Goal: Task Accomplishment & Management: Manage account settings

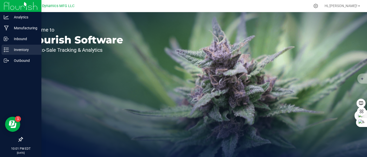
click at [8, 52] on icon at bounding box center [6, 49] width 5 height 5
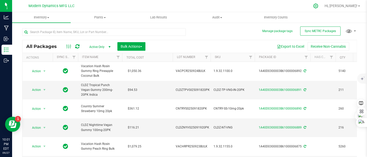
click at [319, 6] on icon at bounding box center [315, 5] width 5 height 5
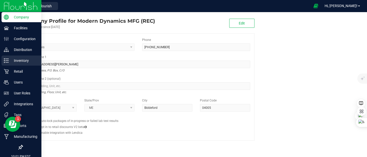
click at [8, 61] on icon at bounding box center [6, 60] width 5 height 5
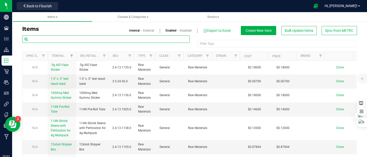
click at [67, 39] on input "text" at bounding box center [105, 39] width 167 height 8
type input "510"
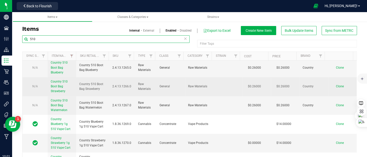
scroll to position [27, 0]
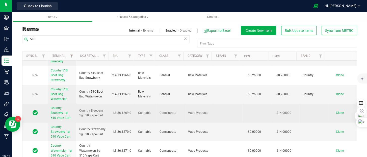
click at [61, 113] on span "Country Blueberry 1g 510 Vape Cart" at bounding box center [61, 112] width 20 height 13
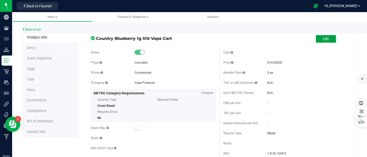
click at [316, 39] on button "Edit" at bounding box center [326, 39] width 20 height 8
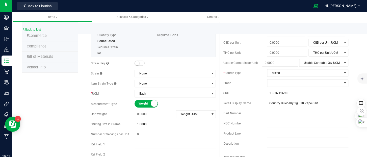
scroll to position [76, 0]
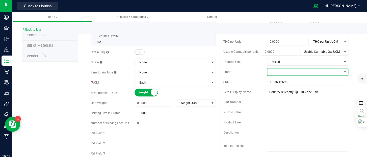
click at [277, 72] on span at bounding box center [304, 71] width 75 height 7
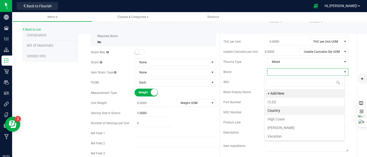
click at [277, 110] on li "Country" at bounding box center [305, 110] width 80 height 9
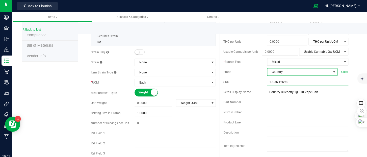
click at [286, 81] on input "1.8.36.1269.0" at bounding box center [307, 82] width 81 height 8
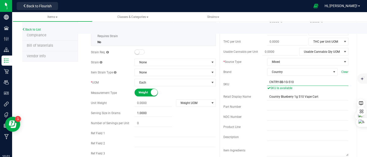
drag, startPoint x: 305, startPoint y: 82, endPoint x: 264, endPoint y: 82, distance: 41.4
click at [264, 82] on div "SKU CNTRY-BB-1G-510 SKU is available" at bounding box center [286, 84] width 125 height 12
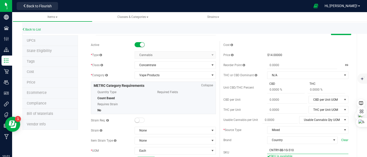
scroll to position [0, 0]
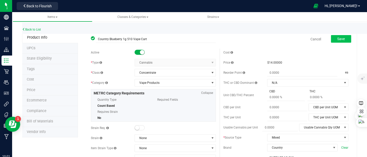
type input "CNTRY-BB-1G-510"
click at [338, 40] on span "Save" at bounding box center [341, 39] width 8 height 4
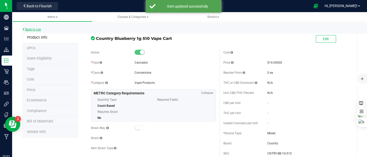
click at [39, 29] on link "Back to List" at bounding box center [31, 30] width 19 height 4
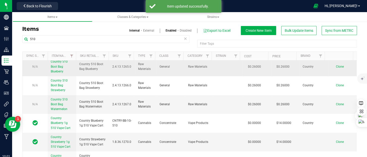
scroll to position [27, 0]
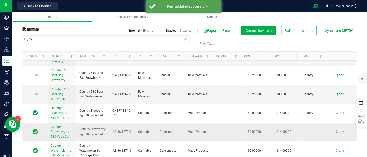
click at [66, 137] on span "Country Strawberry 1g 510 Vape Cart" at bounding box center [61, 131] width 20 height 13
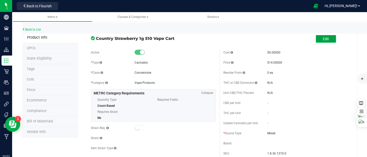
click at [317, 40] on button "Edit" at bounding box center [326, 39] width 20 height 8
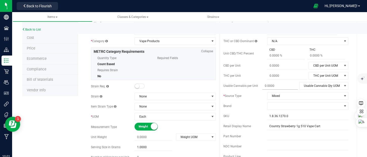
scroll to position [51, 0]
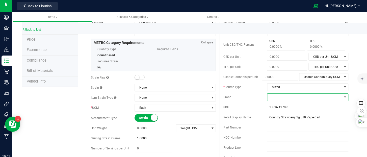
click at [279, 98] on span at bounding box center [304, 97] width 75 height 7
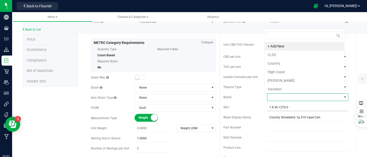
scroll to position [7, 79]
click at [281, 62] on li "Country" at bounding box center [305, 63] width 80 height 9
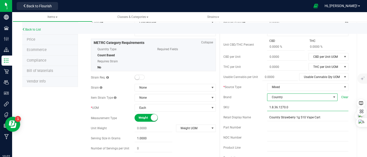
click at [276, 108] on input "1.8.36.1270.0" at bounding box center [307, 108] width 81 height 8
paste input "CNTRY-BB-1G-51"
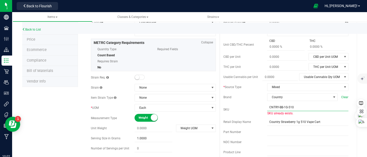
click at [280, 106] on input "CNTRY-BB-1G-510" at bounding box center [307, 108] width 81 height 8
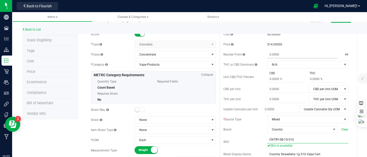
scroll to position [0, 0]
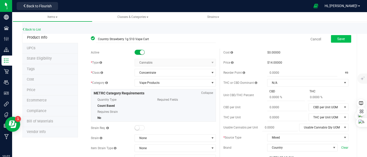
type input "CNTRY-SB-1G-510"
click at [341, 41] on button "Save" at bounding box center [341, 39] width 20 height 8
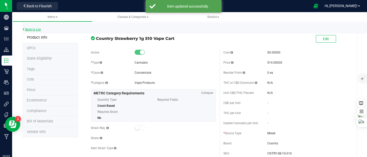
click at [32, 29] on link "Back to List" at bounding box center [31, 30] width 19 height 4
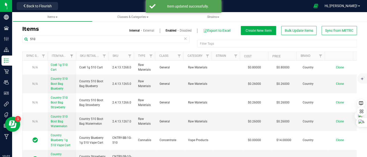
scroll to position [27, 0]
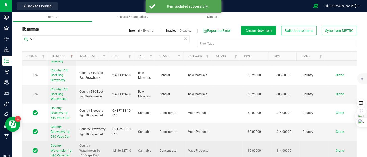
click at [66, 148] on span "Country Watermelon 1g 510 Vape Cart" at bounding box center [61, 150] width 21 height 13
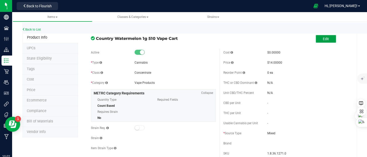
click at [324, 41] on span "Edit" at bounding box center [326, 39] width 6 height 4
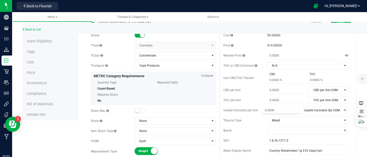
scroll to position [25, 0]
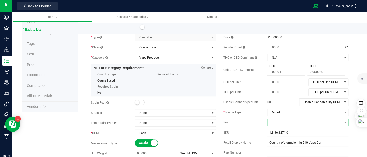
click at [282, 124] on span at bounding box center [304, 122] width 75 height 7
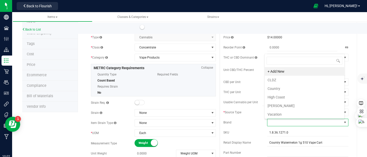
scroll to position [7, 79]
click at [283, 89] on li "Country" at bounding box center [305, 88] width 80 height 9
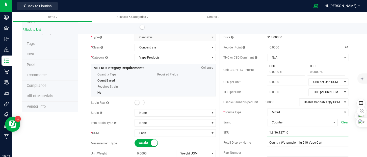
drag, startPoint x: 287, startPoint y: 133, endPoint x: 253, endPoint y: 130, distance: 34.7
click at [253, 130] on div "SKU 1.8.36.1271.0" at bounding box center [286, 133] width 125 height 8
paste input "CNTRY-BB-1G-51"
click at [280, 131] on input "CNTRY-BB-1G-510" at bounding box center [307, 133] width 81 height 8
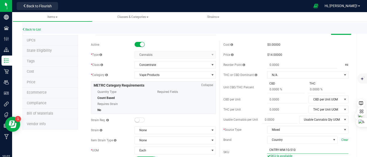
scroll to position [0, 0]
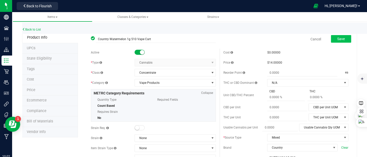
type input "CNTRY-WM-1G-510"
click at [334, 41] on button "Save" at bounding box center [341, 39] width 20 height 8
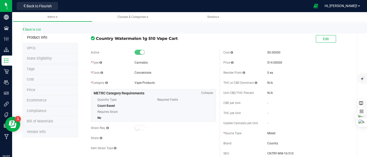
click at [45, 120] on span "Bill of Materials" at bounding box center [40, 121] width 26 height 4
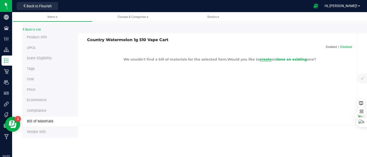
click at [266, 59] on span "create" at bounding box center [266, 59] width 12 height 5
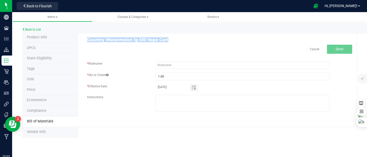
drag, startPoint x: 164, startPoint y: 41, endPoint x: 85, endPoint y: 38, distance: 79.9
click at [85, 38] on div "Country Watermelon 1g 510 Vape Cart" at bounding box center [151, 40] width 136 height 5
copy h3 "Country Watermelon 1g 510 Vape Cart"
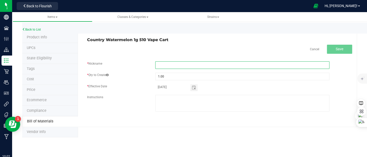
click at [199, 67] on input "text" at bounding box center [242, 65] width 174 height 8
paste input "Country Watermelon 1g 510 Vape Cart"
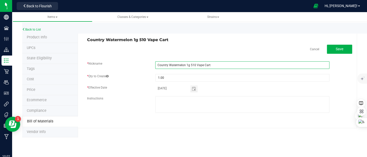
type input "Country Watermelon 1g 510 Vape Cart"
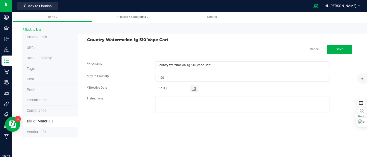
click at [191, 44] on div "Country Watermelon 1g 510 Vape Cart Cancel Save * Nickname Country Watermelon 1…" at bounding box center [217, 80] width 279 height 96
click at [331, 50] on button "Save" at bounding box center [339, 49] width 25 height 9
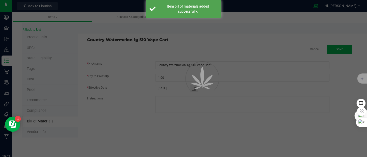
select select "201"
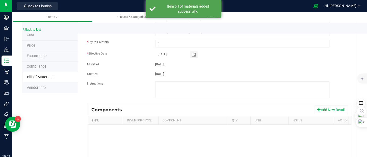
scroll to position [76, 0]
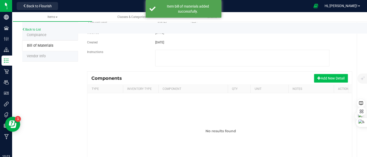
click at [319, 77] on button "Add New Detail" at bounding box center [331, 78] width 34 height 9
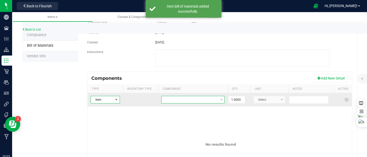
click at [171, 100] on span "NO DATA FOUND" at bounding box center [190, 99] width 57 height 7
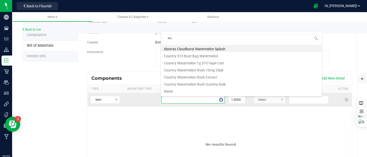
type input "w"
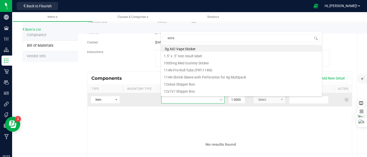
type input "extrac"
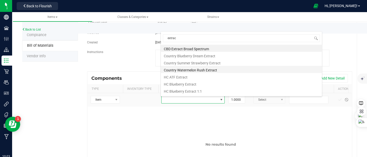
click at [204, 69] on li "Country Watermelon Rush Extract" at bounding box center [241, 69] width 161 height 7
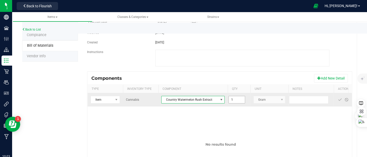
click at [242, 102] on input "1" at bounding box center [237, 99] width 16 height 7
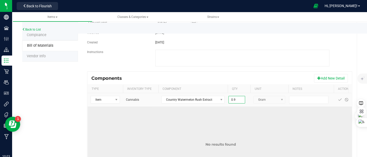
type input "0.9000"
click at [254, 119] on td "No results found" at bounding box center [221, 145] width 266 height 76
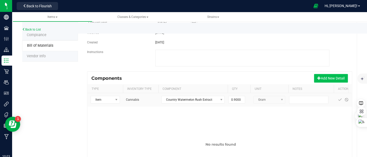
click at [320, 79] on button "Add New Detail" at bounding box center [331, 78] width 34 height 9
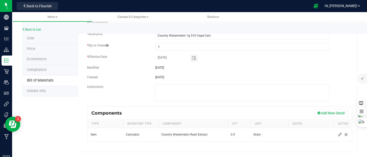
scroll to position [58, 0]
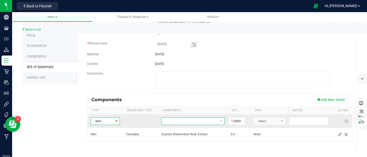
click at [185, 118] on span "NO DATA FOUND" at bounding box center [190, 121] width 57 height 7
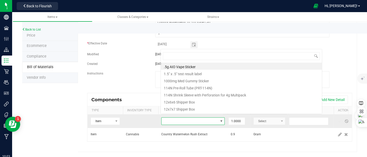
scroll to position [7, 63]
type input "boot"
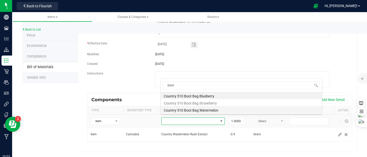
click at [204, 109] on li "Country 510 Boot Bag Watermelon" at bounding box center [241, 109] width 161 height 7
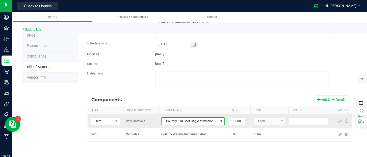
click at [340, 119] on span at bounding box center [340, 121] width 4 height 4
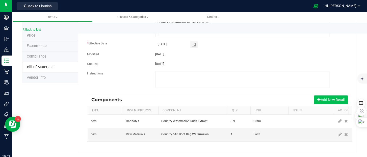
click at [321, 97] on button "Add New Detail" at bounding box center [331, 99] width 34 height 9
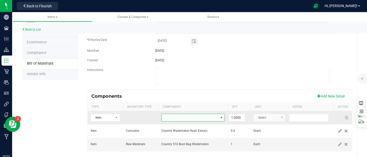
click at [204, 119] on span "NO DATA FOUND" at bounding box center [190, 117] width 57 height 7
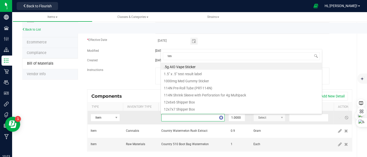
type input "test"
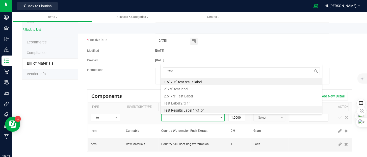
click at [202, 110] on li "Test Results Label 1"x1.5"" at bounding box center [241, 109] width 161 height 7
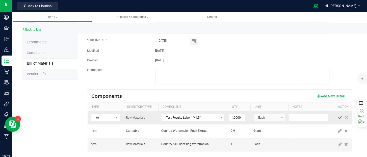
click at [338, 117] on span at bounding box center [340, 118] width 4 height 4
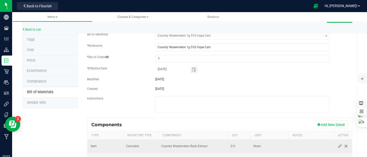
scroll to position [0, 0]
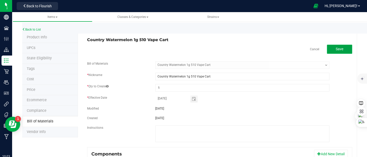
click at [336, 48] on span "Save" at bounding box center [340, 49] width 8 height 4
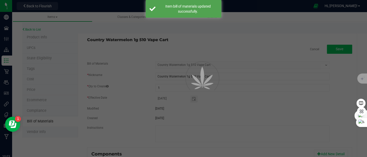
select select "201"
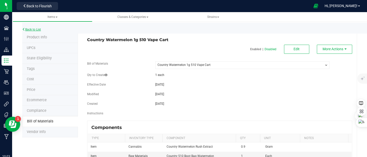
click at [31, 30] on link "Back to List" at bounding box center [31, 30] width 19 height 4
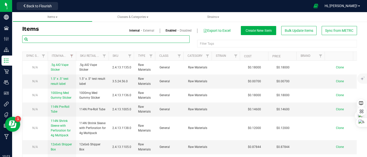
click at [59, 39] on input "text" at bounding box center [105, 39] width 167 height 8
type input "510"
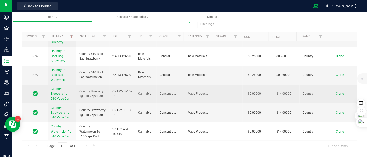
scroll to position [27, 0]
click at [61, 93] on span "Country Blueberry 1g 510 Vape Cart" at bounding box center [61, 93] width 20 height 13
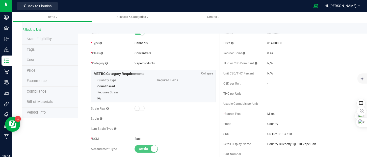
click at [38, 101] on span "Bill of Materials" at bounding box center [40, 102] width 26 height 4
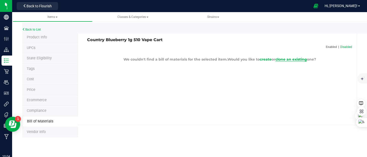
click at [285, 58] on span "clone an existing" at bounding box center [292, 59] width 32 height 5
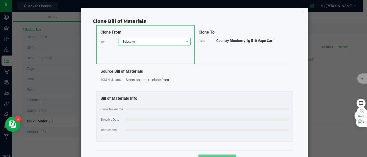
click at [146, 42] on span "Select item" at bounding box center [151, 41] width 66 height 7
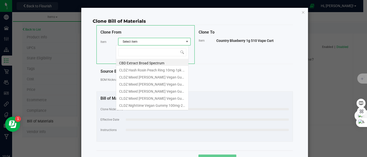
scroll to position [7, 72]
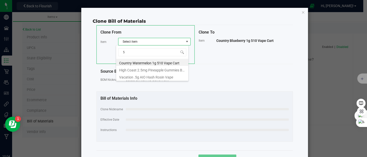
type input "51"
click at [154, 63] on li "Country Watermelon 1g 510 Vape Cart" at bounding box center [152, 62] width 72 height 7
select select "201"
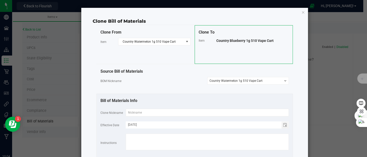
drag, startPoint x: 273, startPoint y: 38, endPoint x: 213, endPoint y: 44, distance: 60.2
click at [213, 44] on div "Clone To Item Country Blueberry 1g 510 Vape Cart" at bounding box center [244, 44] width 98 height 39
copy div "Country Blueberry 1g 510 Vape Cart"
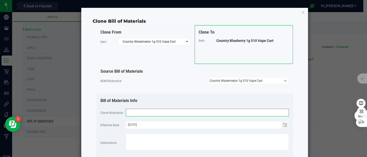
click at [161, 113] on input "text" at bounding box center [207, 113] width 163 height 8
paste input "Country Blueberry 1g 510 Vape Cart"
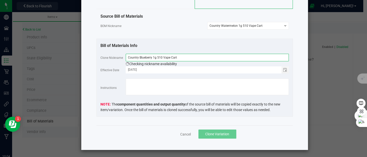
scroll to position [56, 0]
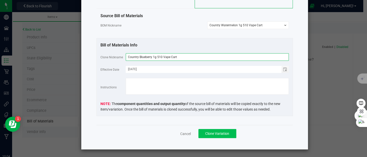
type input "Country Blueberry 1g 510 Vape Cart"
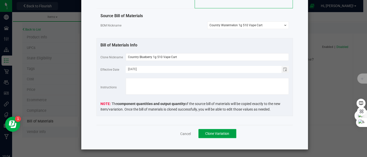
click at [214, 132] on span "Clone Variation" at bounding box center [217, 134] width 24 height 4
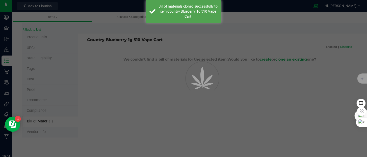
select select "202"
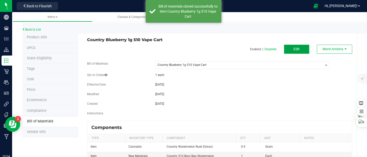
click at [288, 50] on button "Edit" at bounding box center [296, 49] width 25 height 9
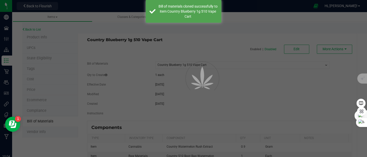
select select "202"
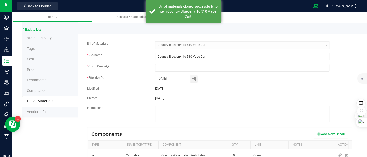
scroll to position [71, 0]
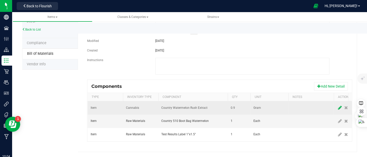
click at [339, 106] on icon at bounding box center [340, 108] width 4 height 5
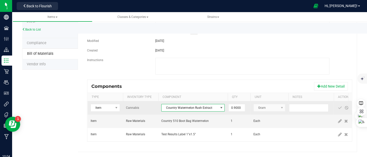
click at [201, 106] on span "Country Watermelon Rush Extract" at bounding box center [190, 107] width 57 height 7
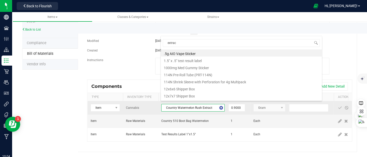
type input "extract"
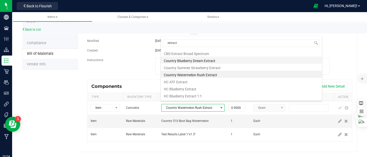
click at [213, 61] on li "Country Blueberry Dream Extract" at bounding box center [241, 60] width 161 height 7
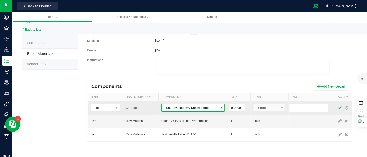
click at [340, 106] on span at bounding box center [340, 108] width 4 height 4
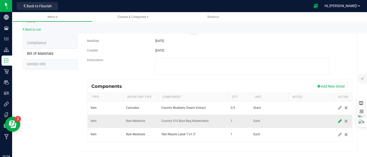
click at [339, 119] on icon at bounding box center [340, 121] width 4 height 5
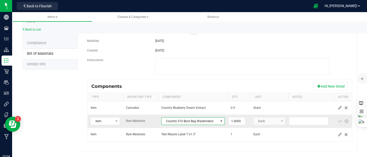
click at [207, 118] on span "Country 510 Boot Bag Watermelon" at bounding box center [190, 121] width 57 height 7
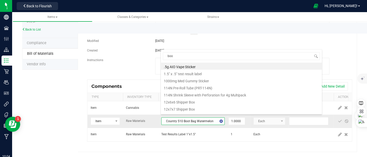
type input "boot"
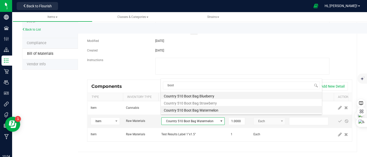
click at [208, 96] on li "Country 510 Boot Bag Blueberry" at bounding box center [241, 95] width 161 height 7
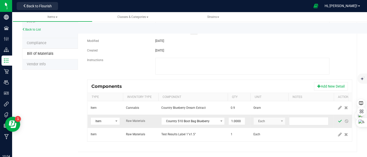
click at [340, 119] on span at bounding box center [340, 121] width 4 height 4
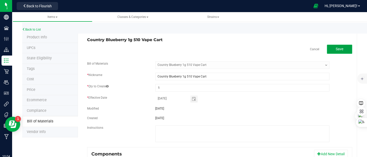
click at [342, 51] on button "Save" at bounding box center [339, 49] width 25 height 9
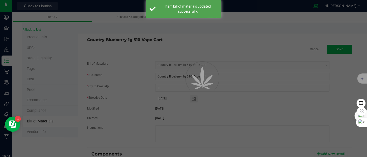
select select "202"
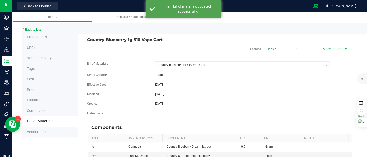
click at [38, 30] on link "Back to List" at bounding box center [31, 30] width 19 height 4
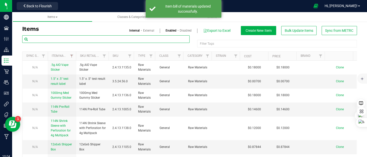
click at [74, 39] on input "text" at bounding box center [105, 39] width 167 height 8
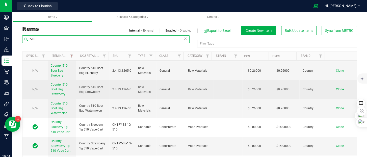
scroll to position [27, 0]
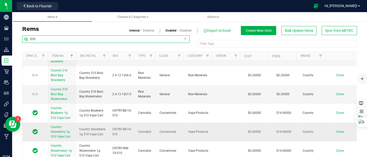
type input "510"
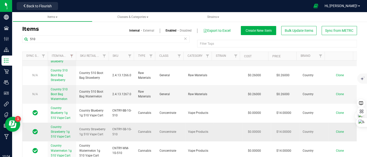
click at [65, 130] on span "Country Strawberry 1g 510 Vape Cart" at bounding box center [61, 131] width 20 height 13
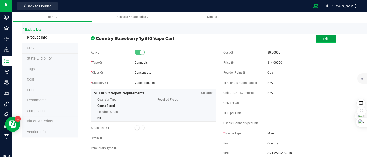
click at [326, 36] on button "Edit" at bounding box center [326, 39] width 20 height 8
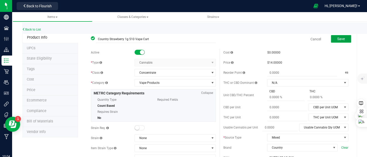
click at [337, 38] on span "Save" at bounding box center [341, 39] width 8 height 4
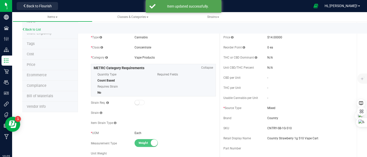
scroll to position [51, 0]
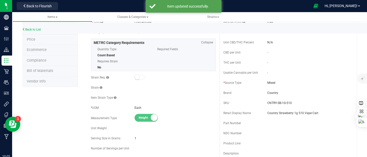
click at [42, 71] on span "Bill of Materials" at bounding box center [40, 71] width 26 height 4
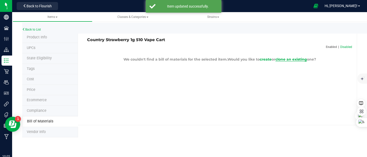
click at [285, 59] on span "clone an existing" at bounding box center [292, 59] width 32 height 5
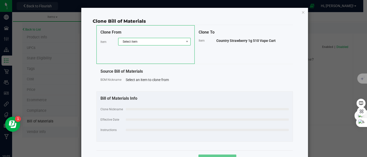
click at [142, 43] on span "Select item" at bounding box center [151, 41] width 66 height 7
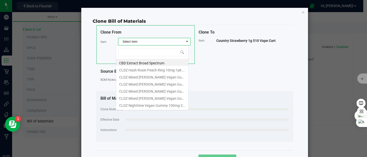
scroll to position [7, 72]
type input "51"
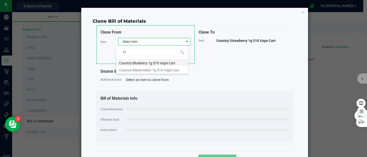
click at [145, 62] on li "Country Blueberry 1g 510 Vape Cart" at bounding box center [152, 62] width 72 height 7
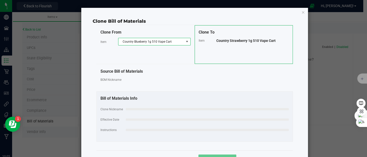
select select "202"
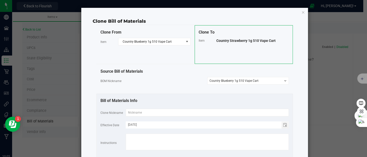
drag, startPoint x: 277, startPoint y: 41, endPoint x: 213, endPoint y: 43, distance: 63.7
click at [213, 43] on div "Item Country Strawberry 1g 510 Vape Cart" at bounding box center [244, 40] width 90 height 5
copy div "Country Strawberry 1g 510 Vape Cart"
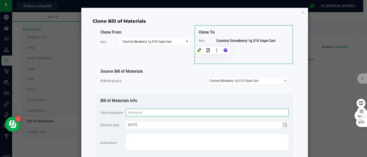
click at [154, 110] on input "text" at bounding box center [207, 113] width 163 height 8
paste input "Country Strawberry 1g 510 Vape Cart"
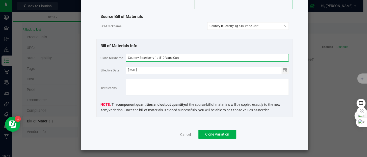
scroll to position [56, 0]
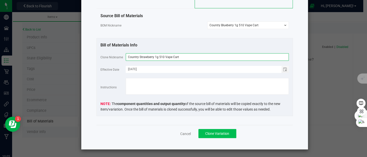
type input "Country Strawberry 1g 510 Vape Cart"
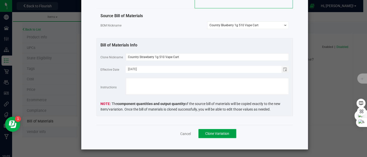
click at [219, 133] on span "Clone Variation" at bounding box center [217, 134] width 24 height 4
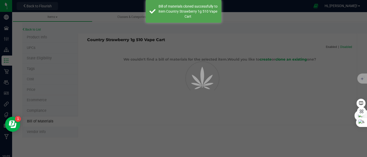
select select "203"
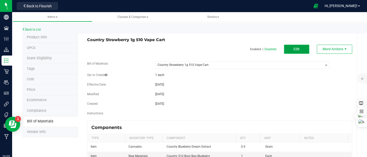
click at [294, 51] on span "Edit" at bounding box center [297, 49] width 6 height 4
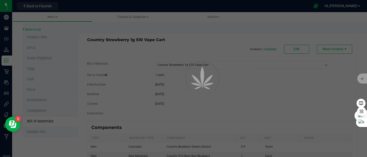
select select "203"
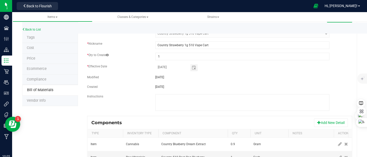
scroll to position [71, 0]
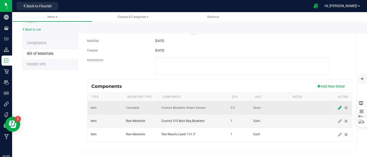
click at [338, 106] on icon at bounding box center [340, 108] width 4 height 5
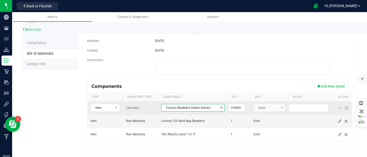
click at [199, 104] on span "Country Blueberry Dream Extract" at bounding box center [190, 107] width 57 height 7
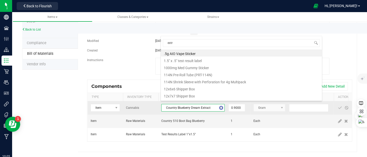
type input "extra"
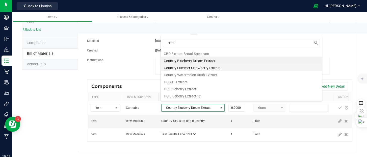
click at [206, 68] on li "Country Summer Strawberry Extract" at bounding box center [241, 67] width 161 height 7
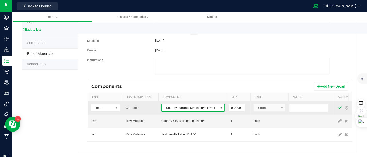
click at [339, 106] on span at bounding box center [340, 108] width 4 height 4
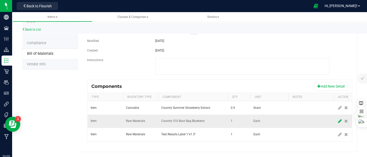
click at [338, 119] on icon at bounding box center [340, 121] width 4 height 5
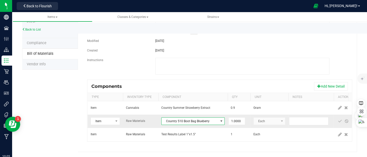
click at [210, 119] on span "Country 510 Boot Bag Blueberry" at bounding box center [190, 121] width 57 height 7
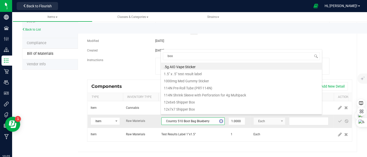
type input "boot"
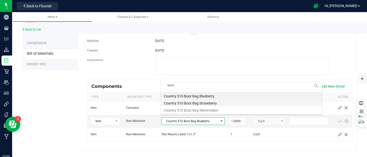
click at [209, 103] on li "Country 510 Boot Bag Strawberry" at bounding box center [241, 102] width 161 height 7
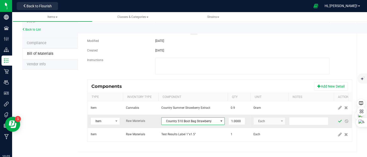
click at [339, 119] on span at bounding box center [340, 121] width 4 height 4
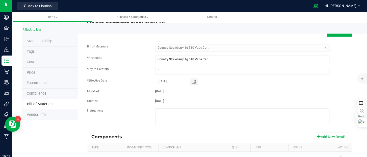
scroll to position [0, 0]
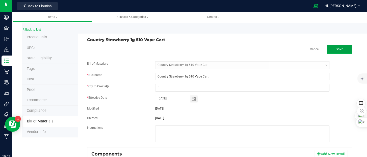
click at [336, 49] on span "Save" at bounding box center [340, 49] width 8 height 4
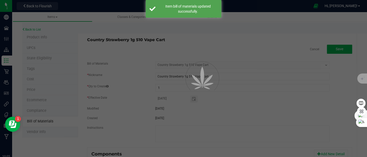
select select "203"
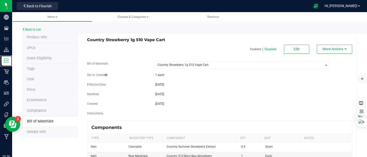
scroll to position [28, 0]
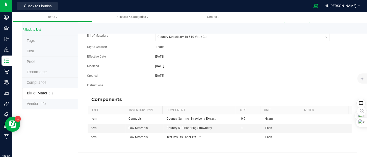
click at [46, 95] on span "Bill of Materials" at bounding box center [40, 93] width 26 height 4
click at [44, 93] on span "Bill of Materials" at bounding box center [40, 93] width 26 height 4
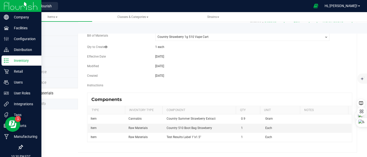
click at [3, 61] on div "Inventory" at bounding box center [22, 61] width 40 height 10
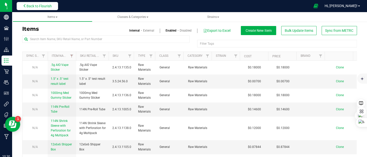
click at [32, 7] on span "Back to Flourish" at bounding box center [39, 6] width 25 height 4
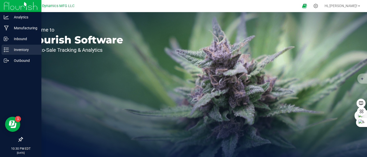
click at [8, 51] on icon at bounding box center [6, 49] width 5 height 5
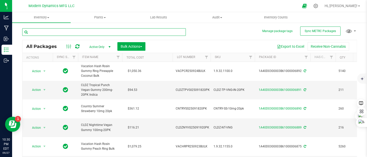
click at [78, 32] on input "text" at bounding box center [104, 32] width 164 height 8
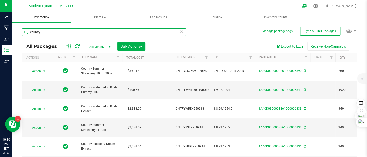
type input "country"
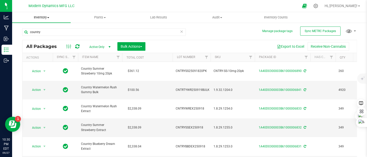
click at [50, 18] on span "Inventory" at bounding box center [41, 17] width 59 height 5
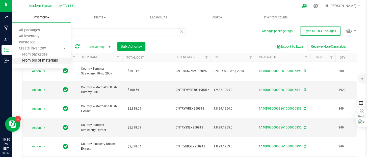
click at [44, 60] on span "From bill of materials" at bounding box center [35, 61] width 46 height 4
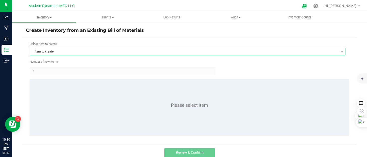
click at [52, 50] on span "Item to create" at bounding box center [184, 51] width 309 height 7
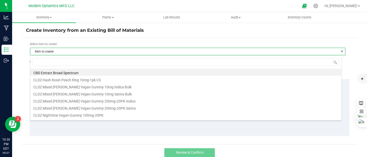
scroll to position [7, 311]
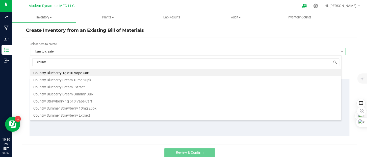
type input "country"
click at [77, 74] on li "Country Blueberry 1g 510 Vape Cart" at bounding box center [185, 72] width 311 height 7
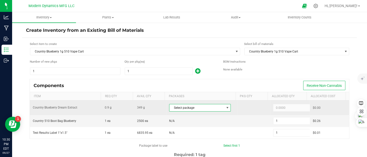
click at [180, 109] on span "Select package" at bounding box center [196, 107] width 55 height 7
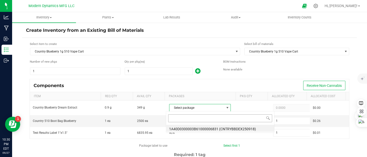
scroll to position [7, 60]
click at [194, 130] on li "1A40D0300003B61000006831 (CNTRYBBDEX250918)" at bounding box center [220, 128] width 108 height 7
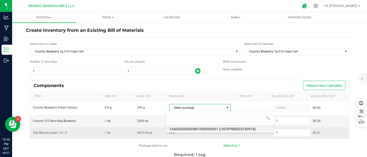
type input "0.9000"
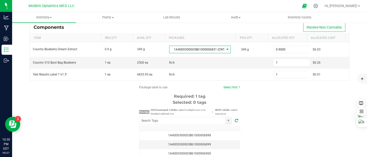
scroll to position [51, 0]
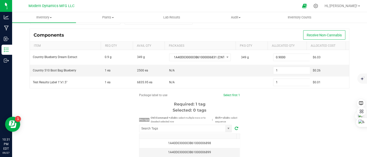
click at [263, 101] on div "Package label to use Select first 1 Required: 1 tag Selected: 0 tags Pro tips C…" at bounding box center [189, 141] width 335 height 96
click at [319, 7] on icon at bounding box center [315, 5] width 5 height 5
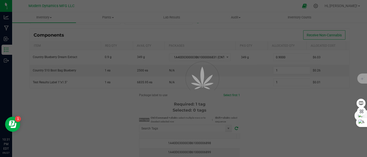
click at [334, 7] on div at bounding box center [183, 78] width 367 height 157
click at [9, 48] on div at bounding box center [183, 78] width 367 height 157
drag, startPoint x: 326, startPoint y: 5, endPoint x: 307, endPoint y: 0, distance: 19.1
click at [307, 0] on div at bounding box center [183, 78] width 367 height 157
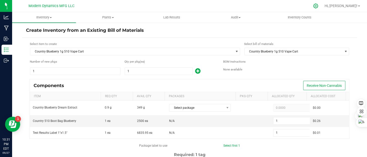
click at [318, 5] on icon at bounding box center [315, 6] width 5 height 5
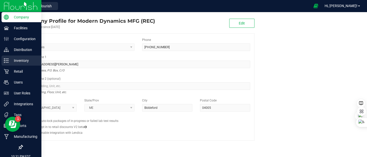
click at [7, 61] on line at bounding box center [7, 61] width 3 height 0
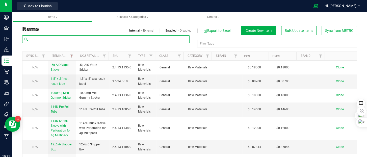
click at [51, 39] on input "text" at bounding box center [105, 39] width 167 height 8
type input "510"
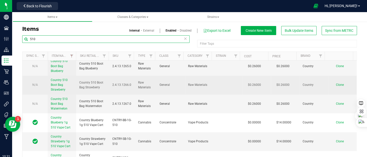
scroll to position [27, 0]
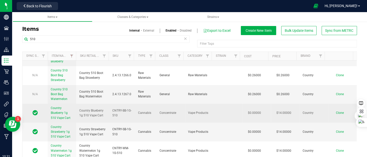
click at [61, 114] on span "Country Blueberry 1g 510 Vape Cart" at bounding box center [61, 112] width 20 height 13
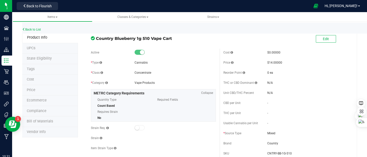
click at [33, 119] on span "Bill of Materials" at bounding box center [40, 121] width 26 height 4
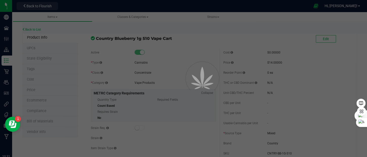
select select "202"
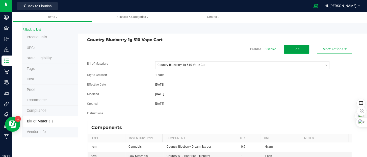
click at [296, 51] on button "Edit" at bounding box center [296, 49] width 25 height 9
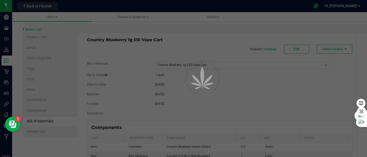
select select "202"
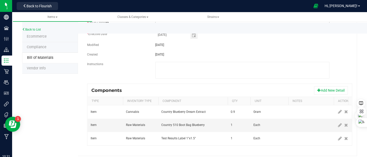
scroll to position [71, 0]
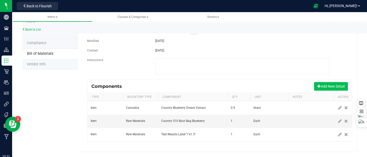
click at [319, 82] on button "Add New Detail" at bounding box center [331, 86] width 34 height 9
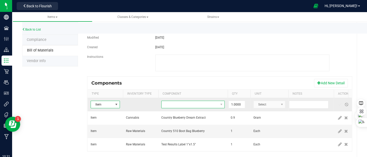
click at [180, 104] on span "NO DATA FOUND" at bounding box center [190, 104] width 57 height 7
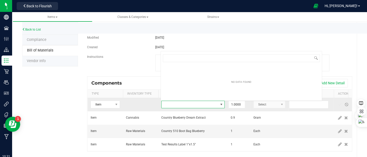
scroll to position [7, 63]
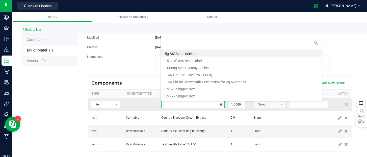
type input "cc"
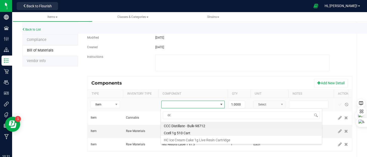
click at [181, 131] on li "Ccell 1g 510 Cart" at bounding box center [241, 132] width 161 height 7
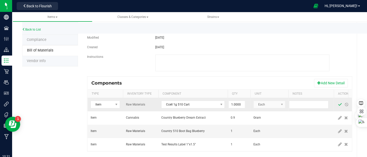
click at [338, 103] on span at bounding box center [340, 105] width 4 height 4
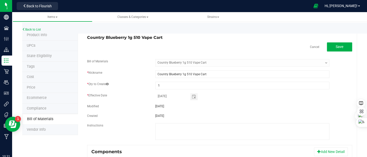
scroll to position [0, 0]
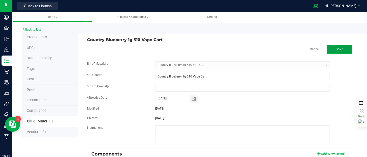
click at [331, 47] on button "Save" at bounding box center [339, 49] width 25 height 9
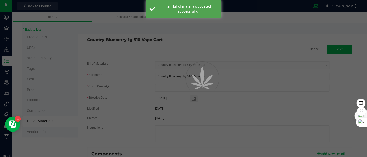
select select "202"
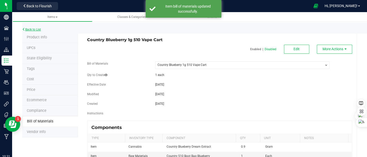
click at [34, 31] on link "Back to List" at bounding box center [31, 30] width 19 height 4
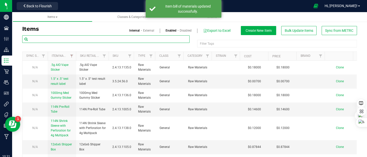
click at [69, 39] on input "text" at bounding box center [105, 39] width 167 height 8
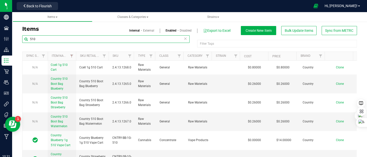
scroll to position [27, 0]
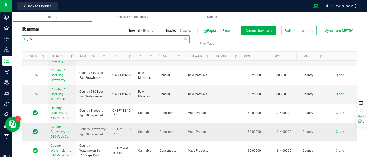
type input "510"
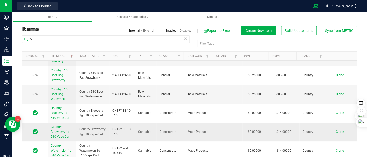
click at [60, 130] on span "Country Strawberry 1g 510 Vape Cart" at bounding box center [61, 131] width 20 height 13
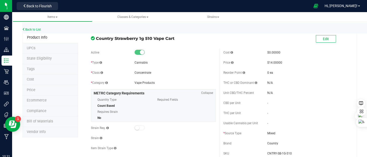
click at [48, 120] on span "Bill of Materials" at bounding box center [40, 121] width 26 height 4
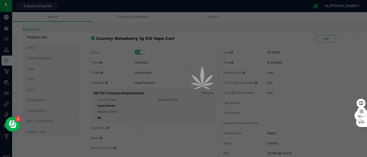
select select "203"
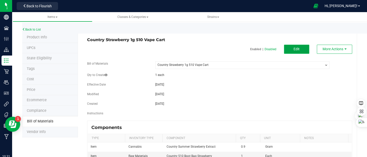
click at [298, 50] on button "Edit" at bounding box center [296, 49] width 25 height 9
select select "203"
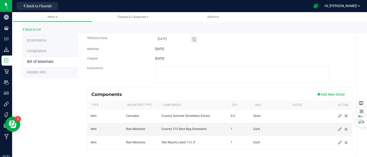
scroll to position [71, 0]
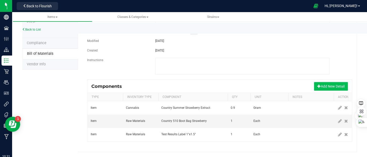
click at [321, 83] on button "Add New Detail" at bounding box center [331, 86] width 34 height 9
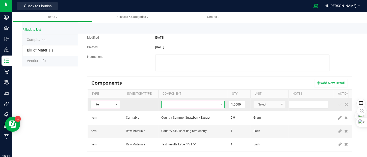
click at [191, 104] on span "NO DATA FOUND" at bounding box center [190, 104] width 57 height 7
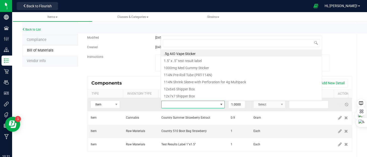
scroll to position [7, 63]
type input "cc"
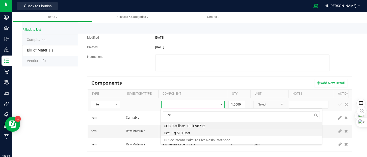
click at [188, 133] on li "Ccell 1g 510 Cart" at bounding box center [241, 132] width 161 height 7
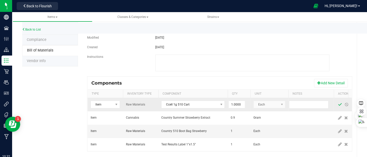
click at [338, 104] on span at bounding box center [340, 105] width 4 height 4
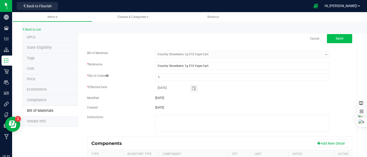
scroll to position [0, 0]
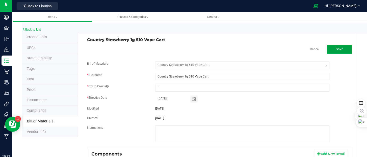
click at [340, 46] on button "Save" at bounding box center [339, 49] width 25 height 9
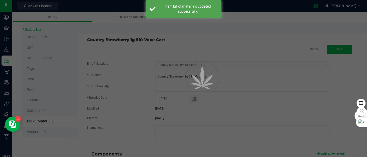
select select "203"
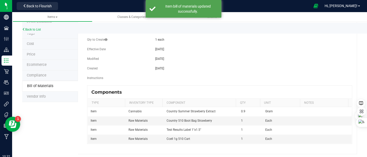
scroll to position [37, 0]
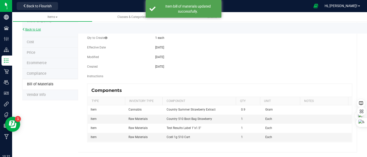
click at [34, 30] on link "Back to List" at bounding box center [31, 30] width 19 height 4
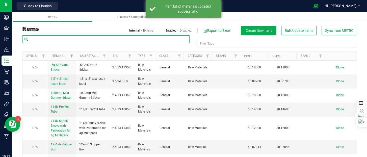
click at [83, 38] on input "text" at bounding box center [105, 39] width 167 height 8
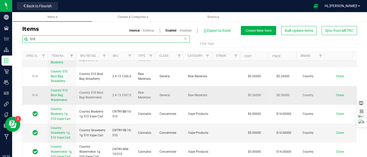
scroll to position [27, 0]
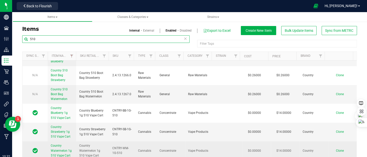
type input "510"
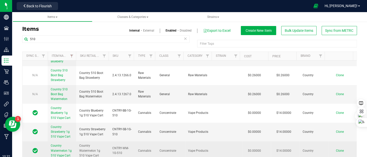
click at [63, 152] on link "Country Watermelon 1g 510 Vape Cart" at bounding box center [62, 150] width 22 height 15
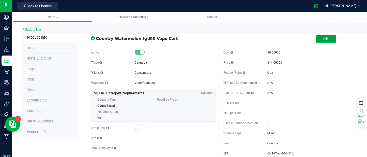
click at [324, 38] on span "Edit" at bounding box center [326, 39] width 6 height 4
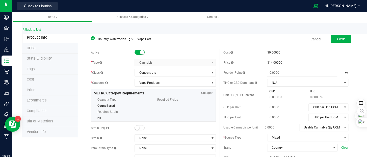
click at [46, 123] on span "Bill of Materials" at bounding box center [40, 121] width 26 height 4
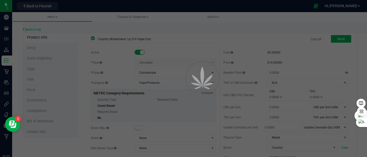
select select "201"
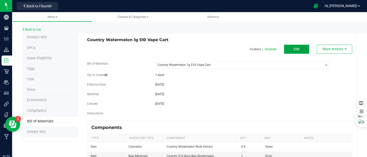
click at [294, 51] on span "Edit" at bounding box center [297, 49] width 6 height 4
select select "201"
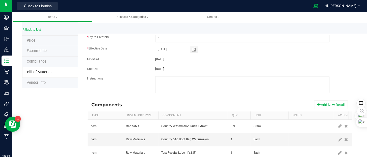
scroll to position [71, 0]
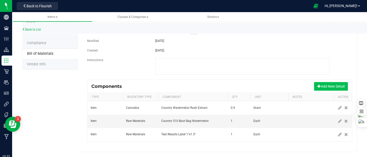
click at [323, 84] on button "Add New Detail" at bounding box center [331, 86] width 34 height 9
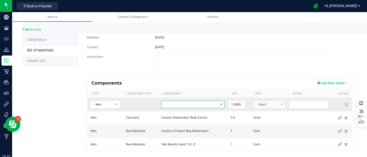
click at [187, 105] on span "NO DATA FOUND" at bounding box center [190, 104] width 57 height 7
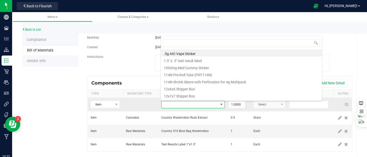
scroll to position [7, 63]
type input "cc"
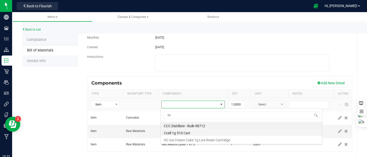
click at [185, 132] on li "Ccell 1g 510 Cart" at bounding box center [241, 132] width 161 height 7
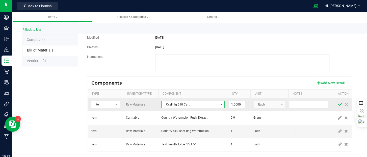
click at [339, 105] on span at bounding box center [340, 105] width 4 height 4
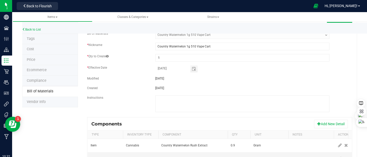
scroll to position [0, 0]
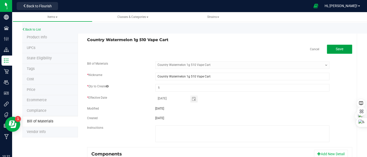
click at [333, 52] on button "Save" at bounding box center [339, 49] width 25 height 9
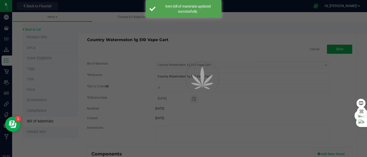
select select "201"
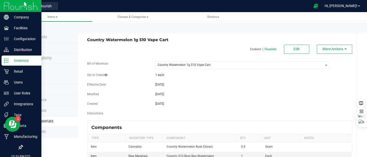
click at [8, 10] on img at bounding box center [21, 6] width 34 height 12
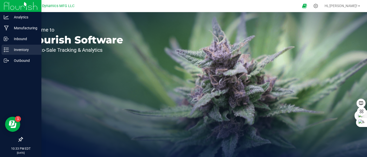
click at [19, 52] on p "Inventory" at bounding box center [24, 50] width 30 height 6
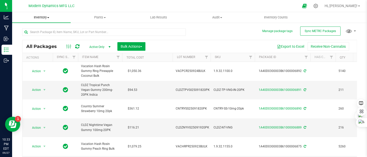
click at [50, 18] on span "Inventory" at bounding box center [41, 17] width 59 height 5
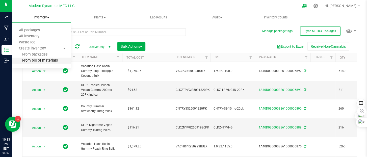
click at [46, 59] on span "From bill of materials" at bounding box center [35, 61] width 46 height 4
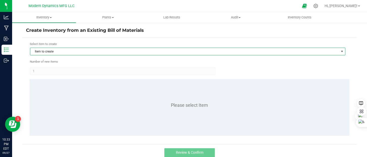
click at [69, 52] on span "Item to create" at bounding box center [184, 51] width 309 height 7
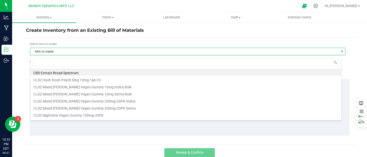
scroll to position [7, 311]
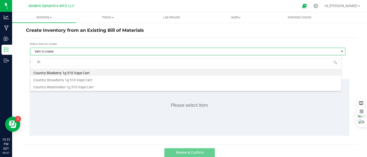
type input "510"
click at [71, 73] on li "Country Blueberry 1g 510 Vape Cart" at bounding box center [185, 72] width 311 height 7
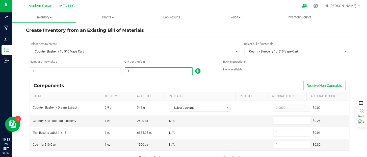
click at [152, 71] on input "1" at bounding box center [158, 71] width 67 height 7
type input "3"
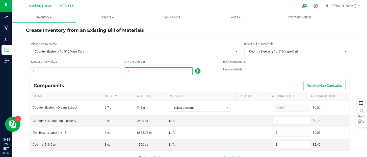
type input "34"
type input "349"
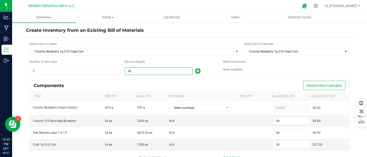
type input "349"
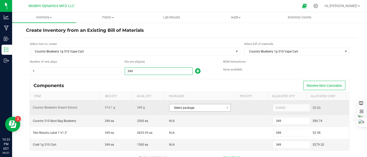
type input "349"
click at [172, 106] on span "Select package" at bounding box center [196, 107] width 55 height 7
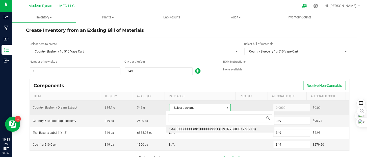
scroll to position [7, 60]
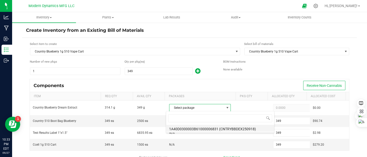
click at [187, 129] on li "1A40D0300003B61000006831 (CNTRYBBDEX250918)" at bounding box center [220, 128] width 108 height 7
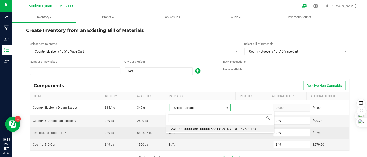
type input "314.1000"
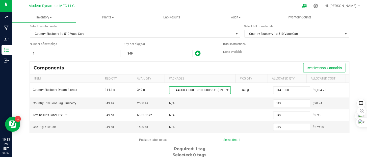
scroll to position [0, 0]
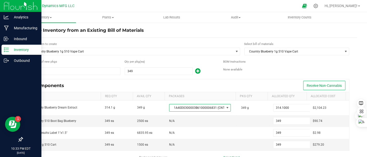
click at [14, 54] on div "Inventory" at bounding box center [22, 50] width 40 height 10
